Goal: Transaction & Acquisition: Book appointment/travel/reservation

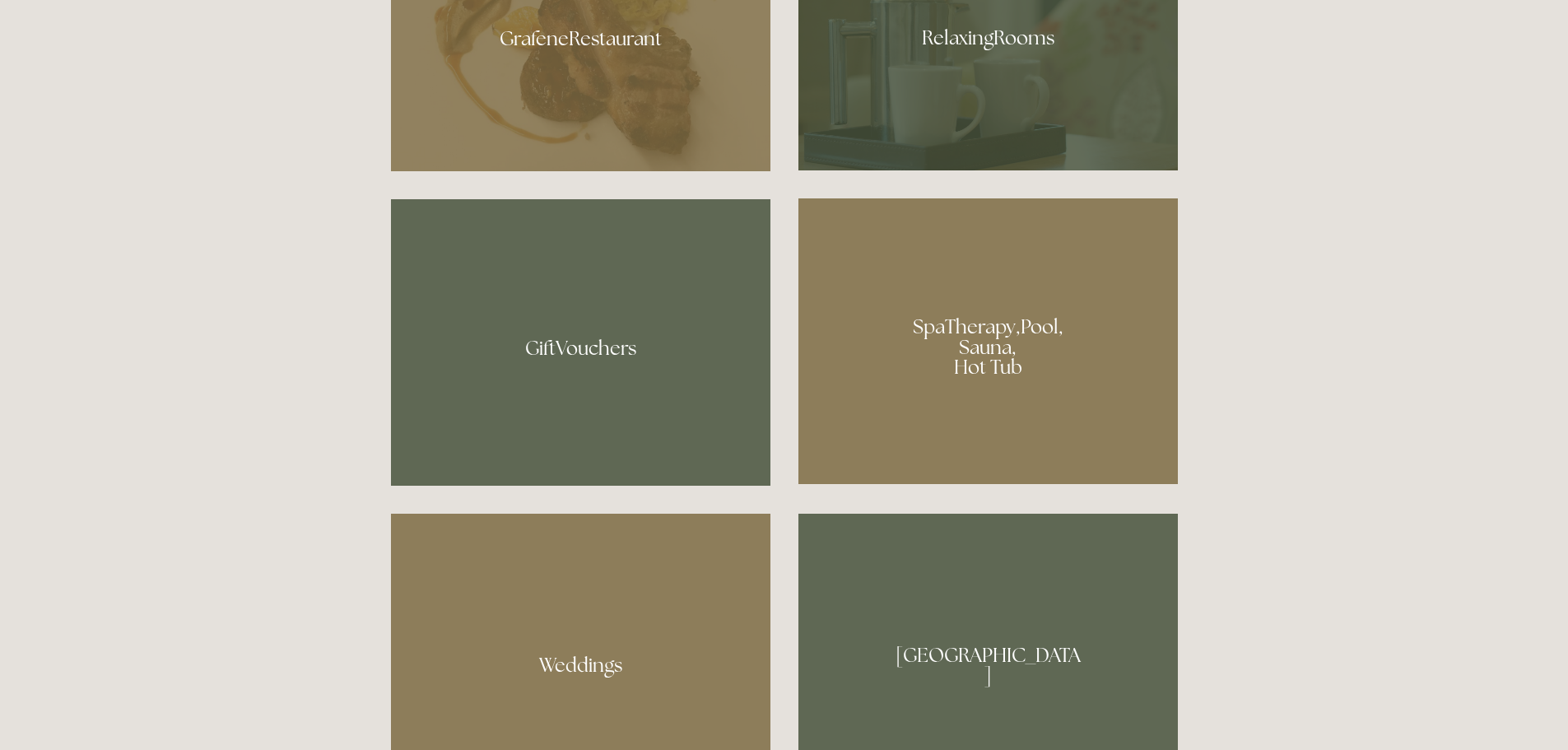
scroll to position [1400, 0]
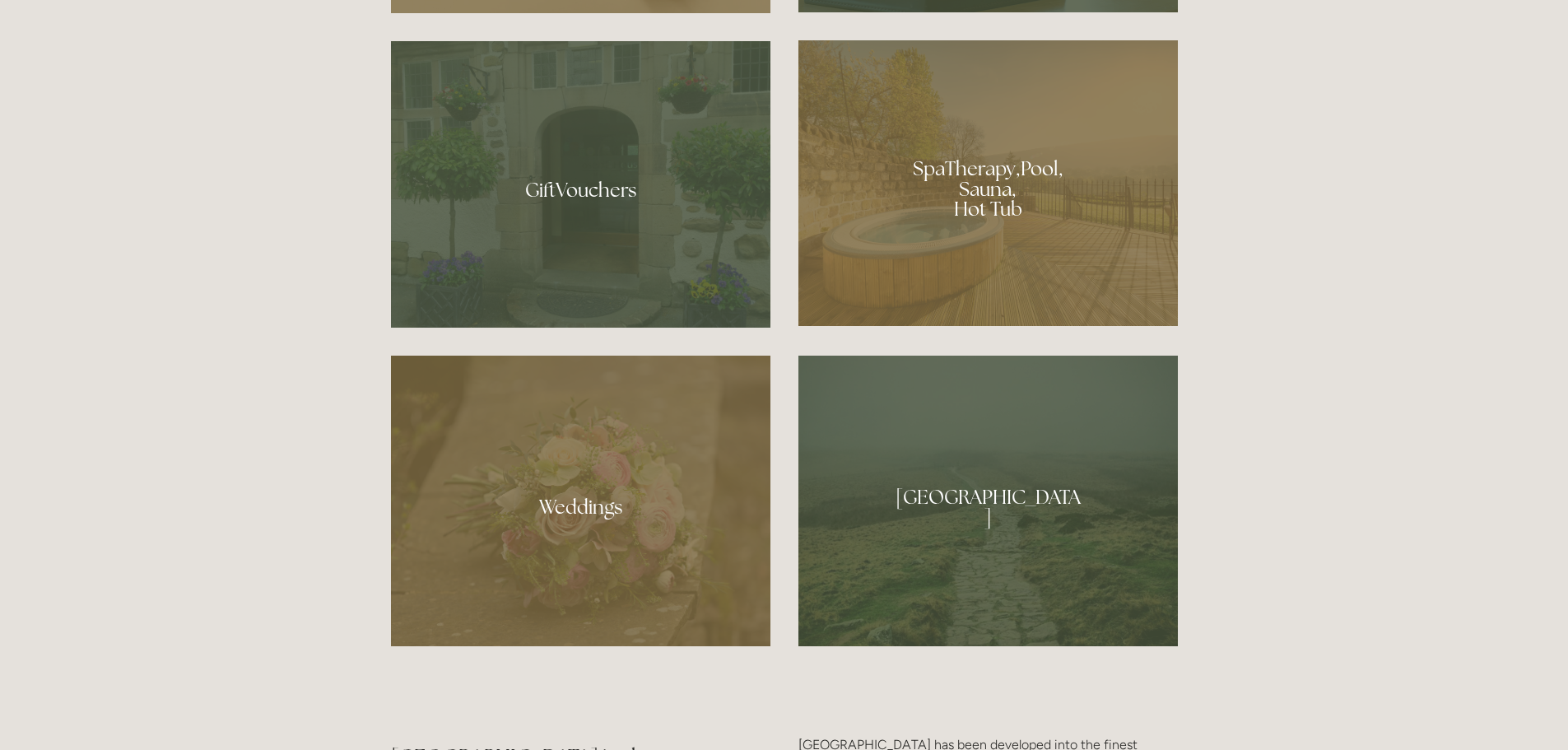
click at [928, 221] on div at bounding box center [987, 183] width 379 height 286
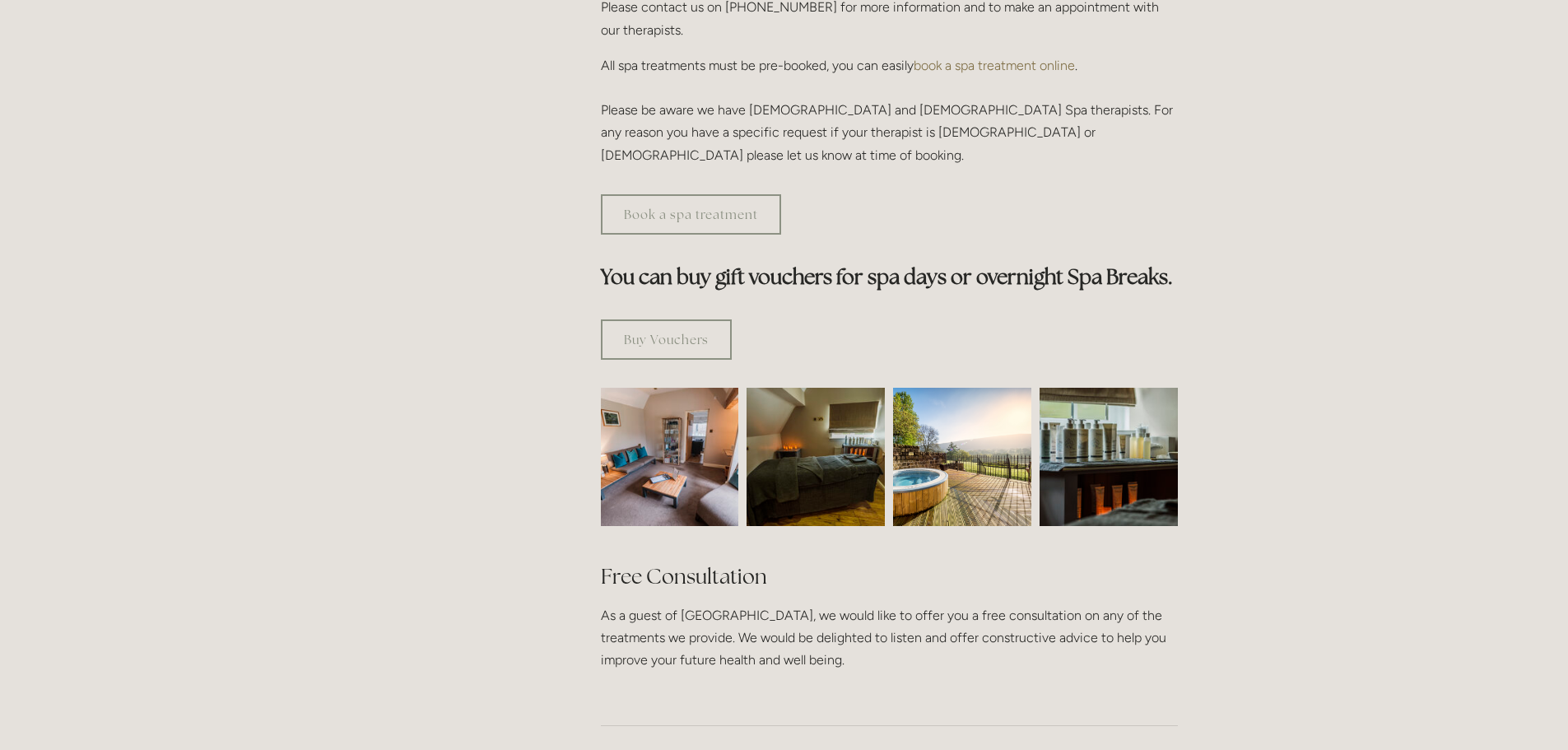
scroll to position [411, 0]
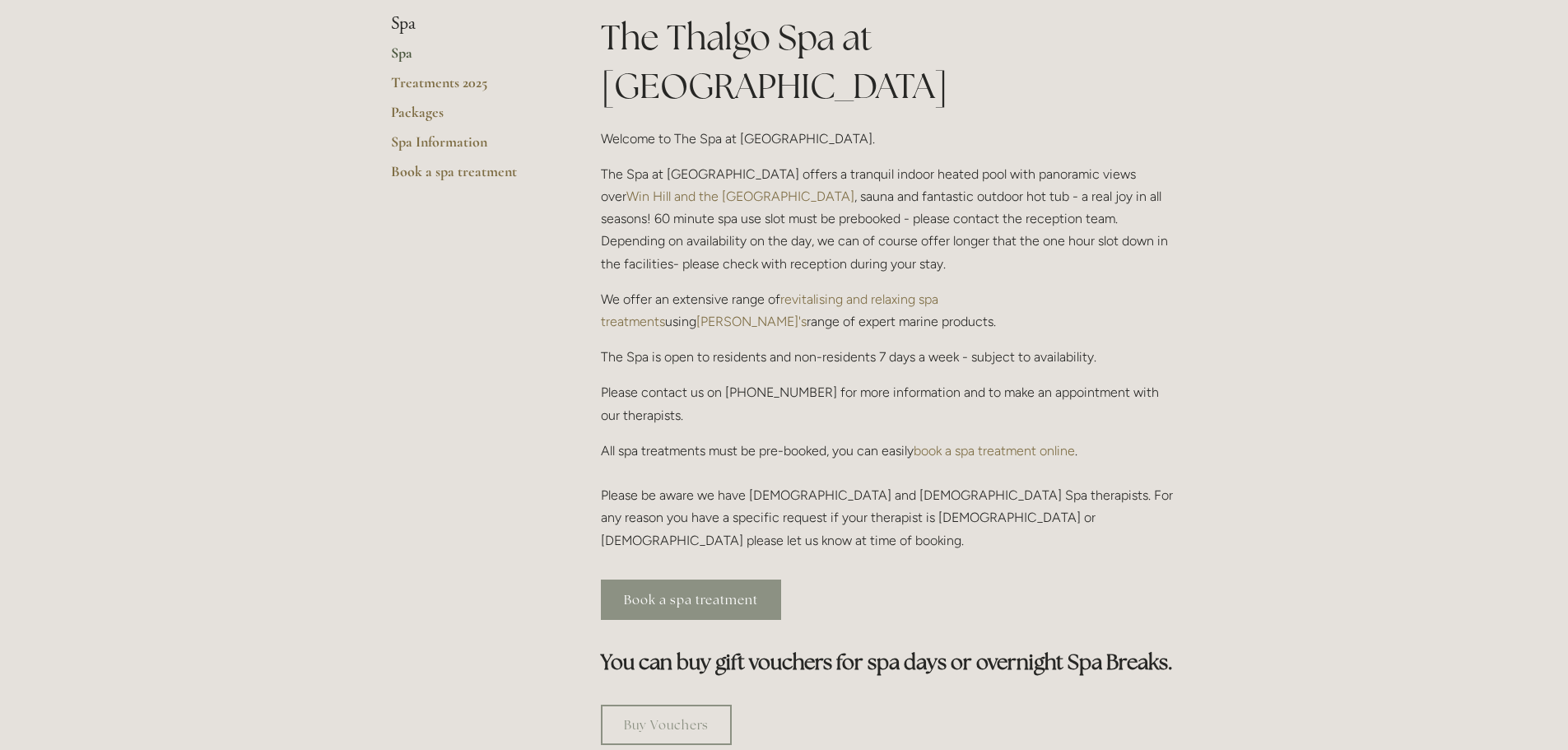
click at [649, 580] on link "Book a spa treatment" at bounding box center [691, 600] width 181 height 41
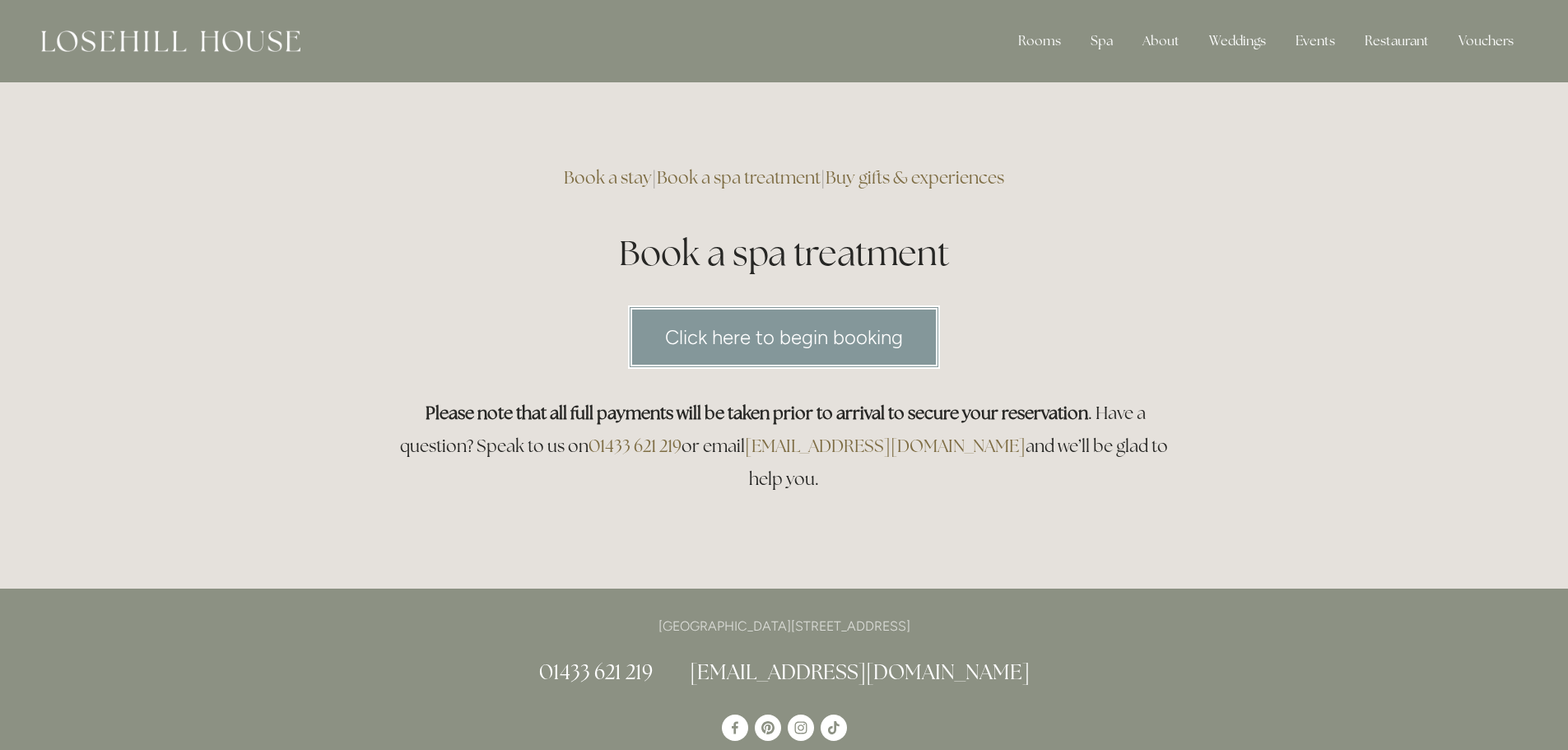
click at [777, 346] on link "Click here to begin booking" at bounding box center [784, 337] width 312 height 63
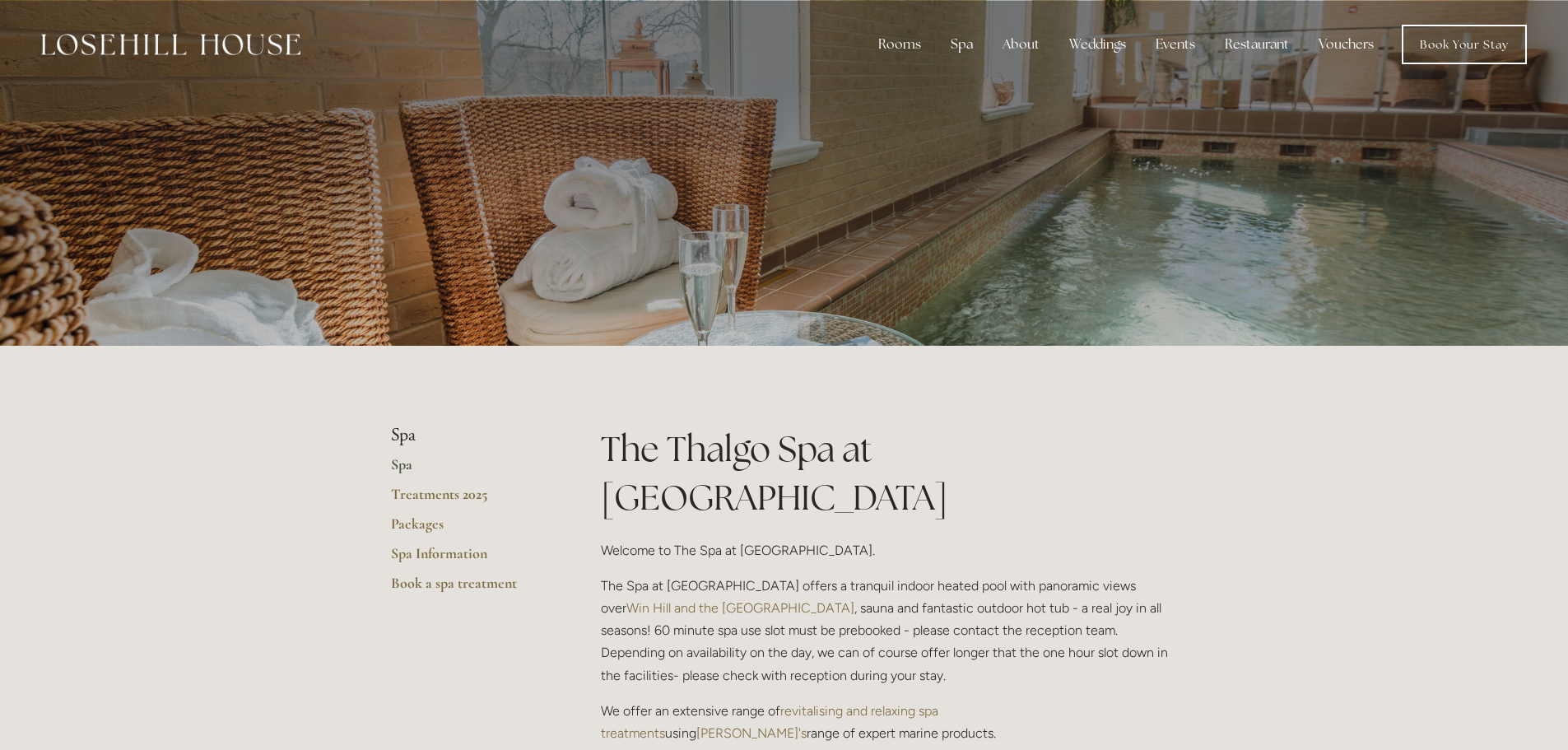
scroll to position [411, 0]
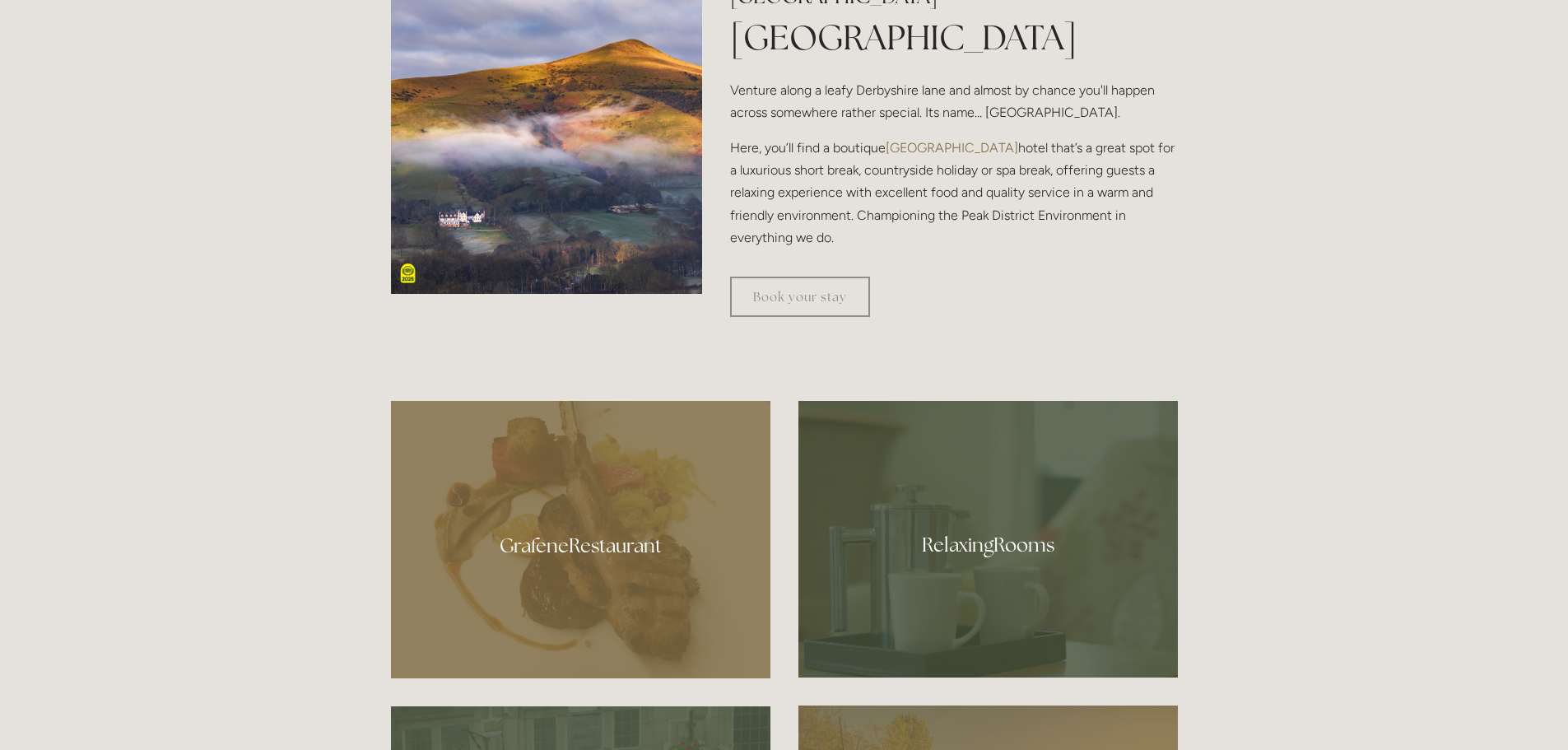
scroll to position [411, 0]
